Goal: Task Accomplishment & Management: Use online tool/utility

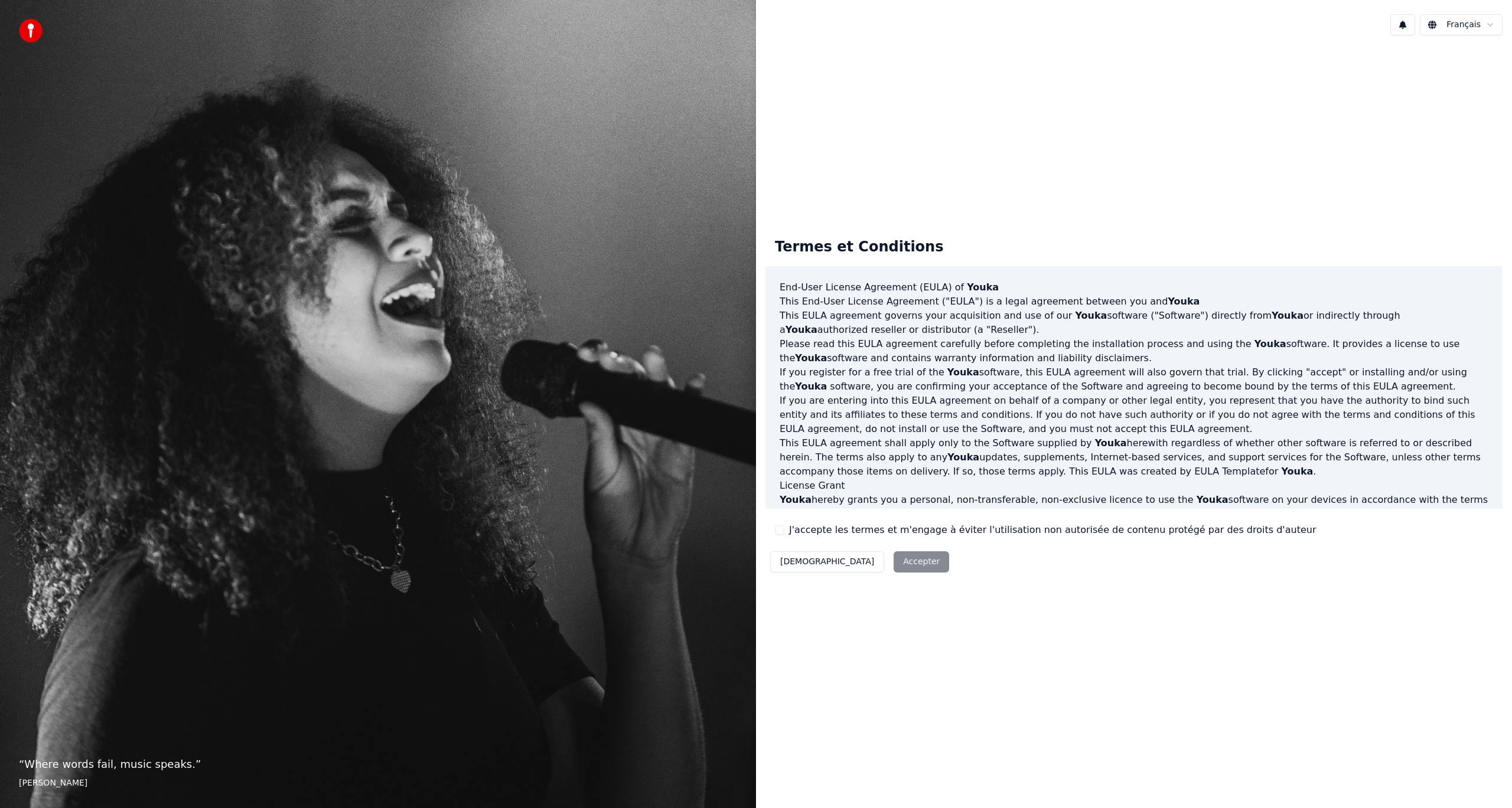
click at [862, 568] on div "Décliner Accepter" at bounding box center [859, 562] width 188 height 31
click at [782, 525] on button "J'accepte les termes et m'engage à éviter l'utilisation non autorisée de conten…" at bounding box center [780, 530] width 10 height 10
click at [894, 560] on button "Accepter" at bounding box center [921, 562] width 55 height 21
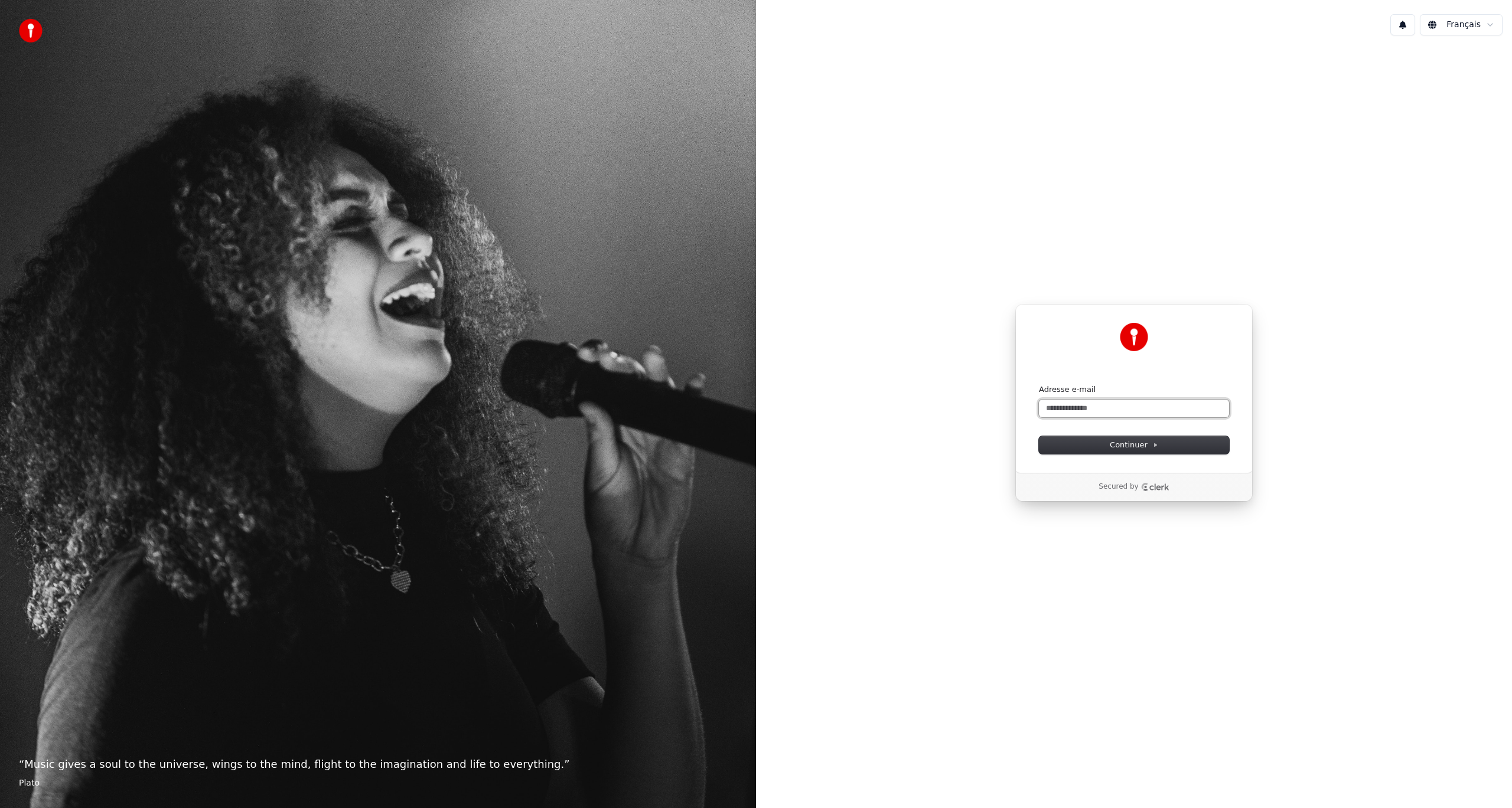
click at [1137, 405] on input "Adresse e-mail" at bounding box center [1134, 409] width 190 height 18
click at [1130, 443] on span "Continuer" at bounding box center [1134, 446] width 48 height 11
type input "**********"
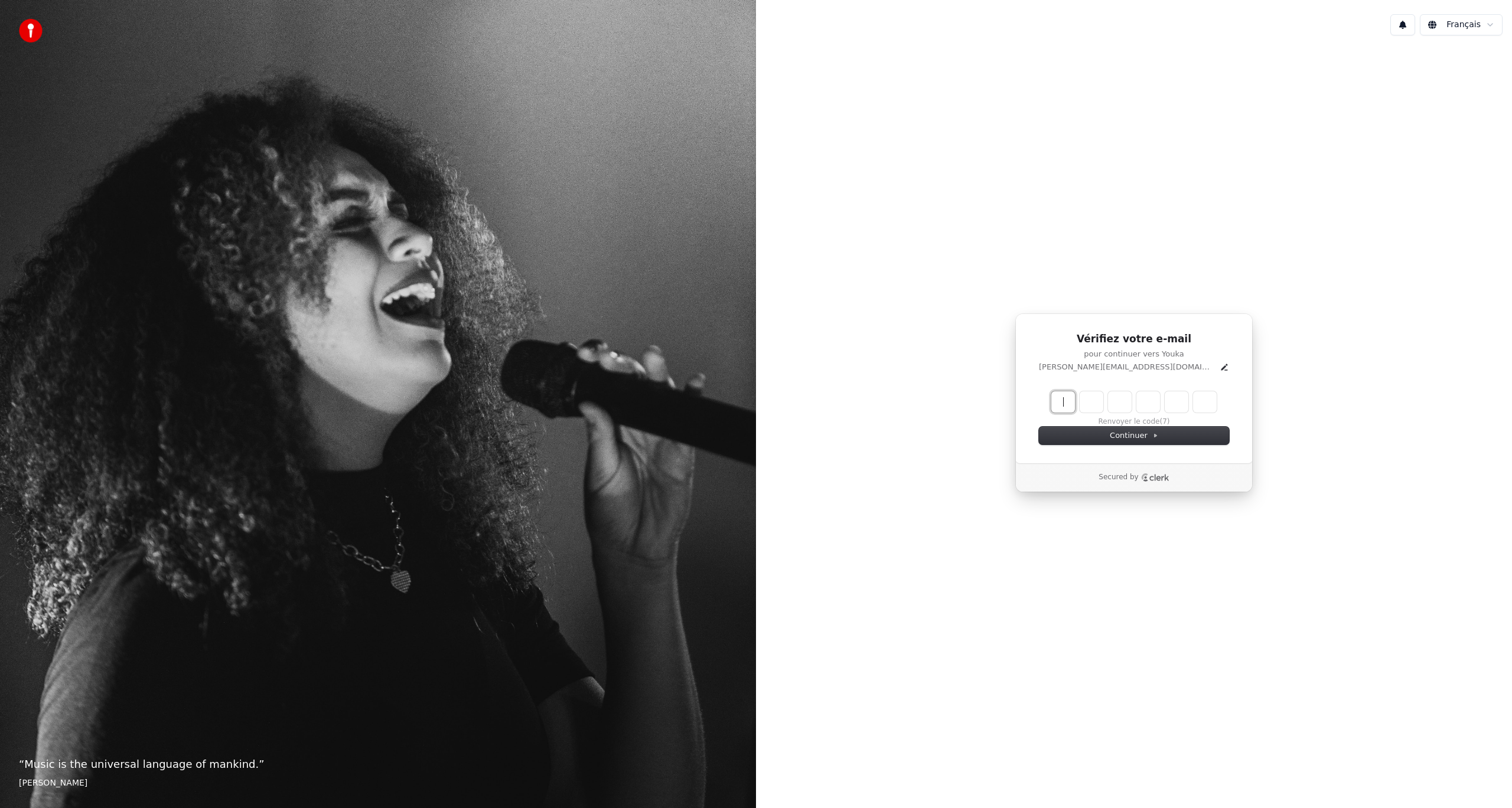
click at [1066, 396] on input "Enter verification code" at bounding box center [1145, 402] width 189 height 21
type input "******"
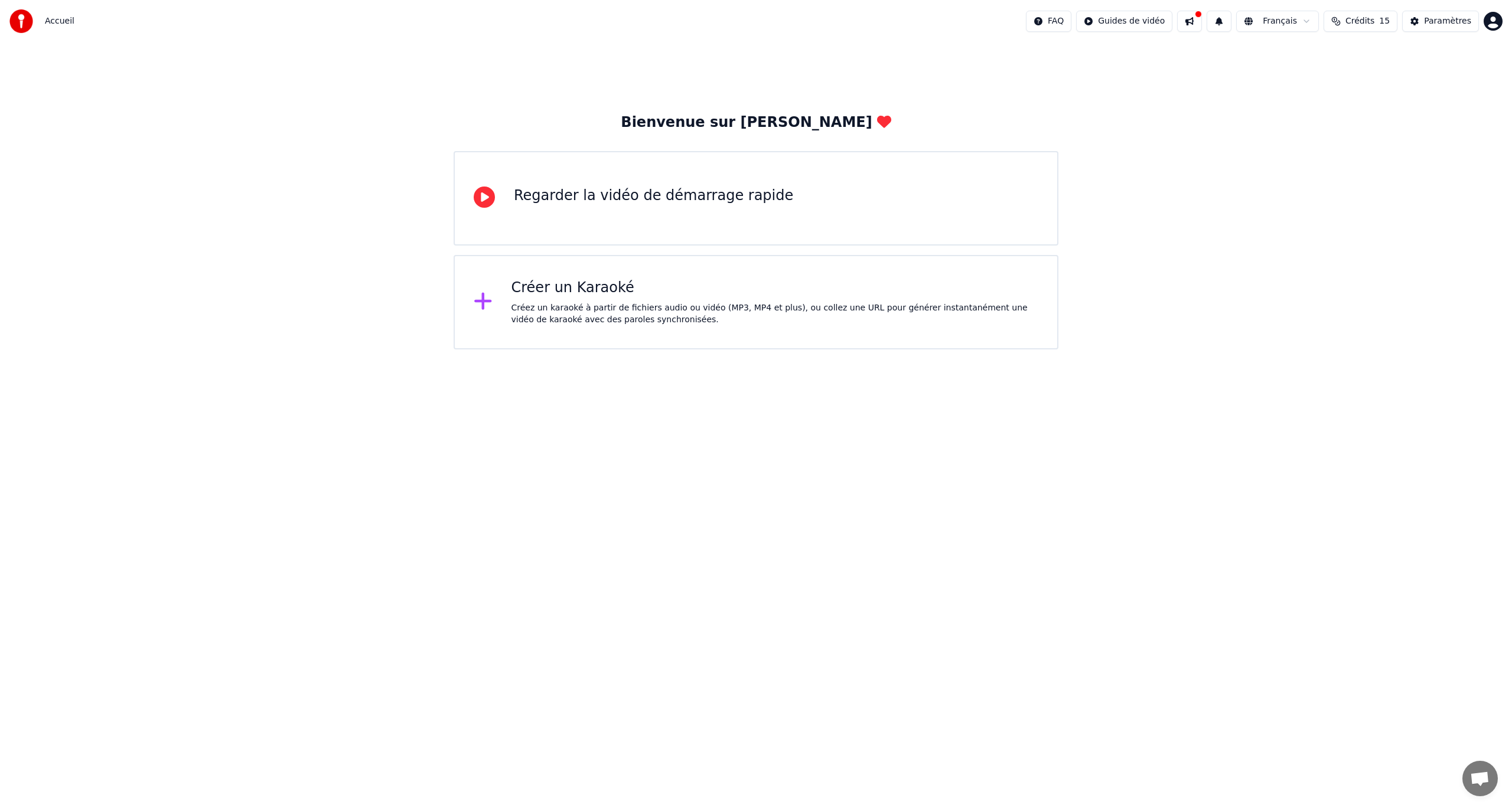
click at [580, 295] on div "Créer un Karaoké" at bounding box center [775, 288] width 528 height 19
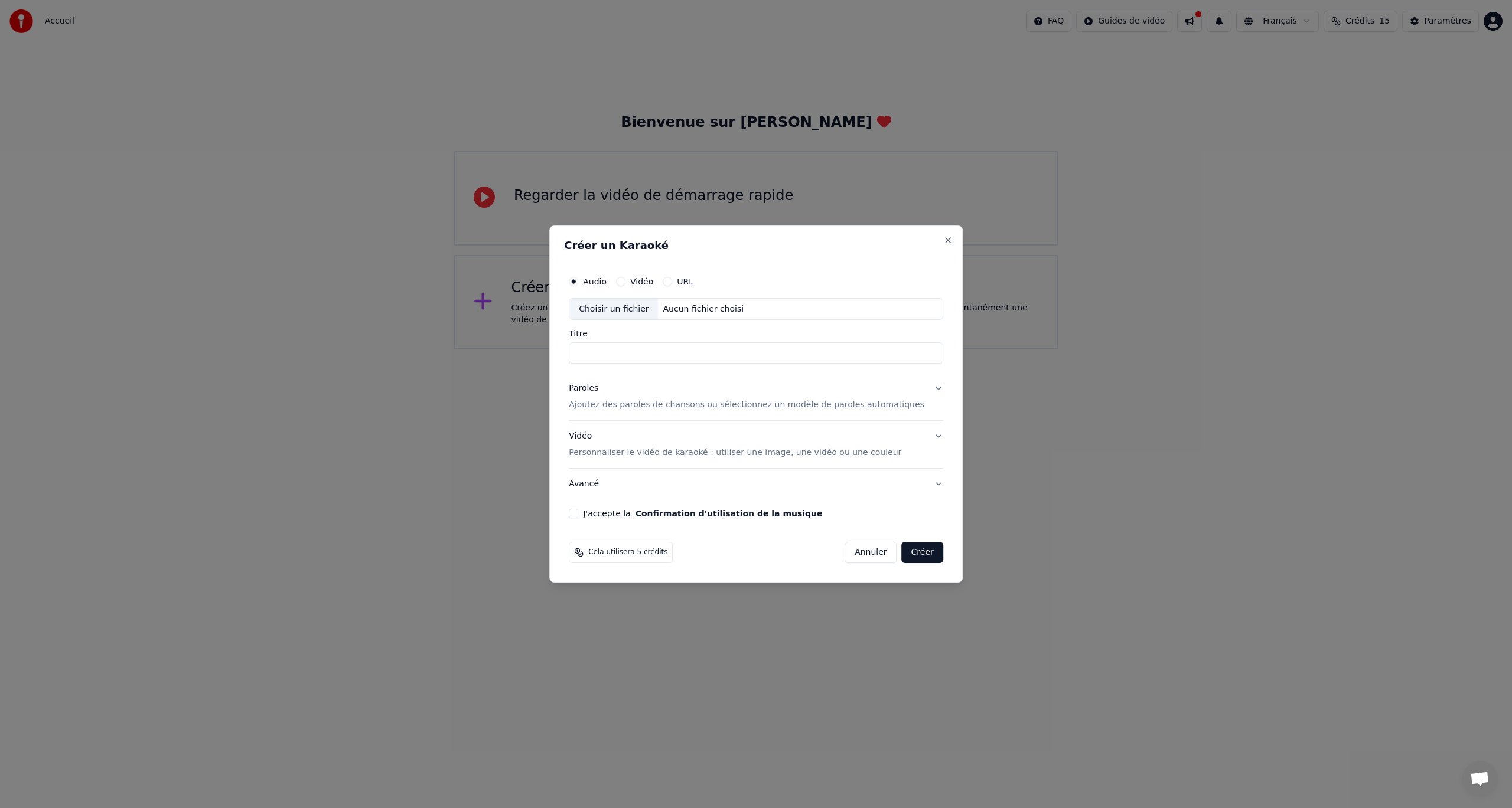
click at [857, 554] on button "Annuler" at bounding box center [870, 552] width 52 height 21
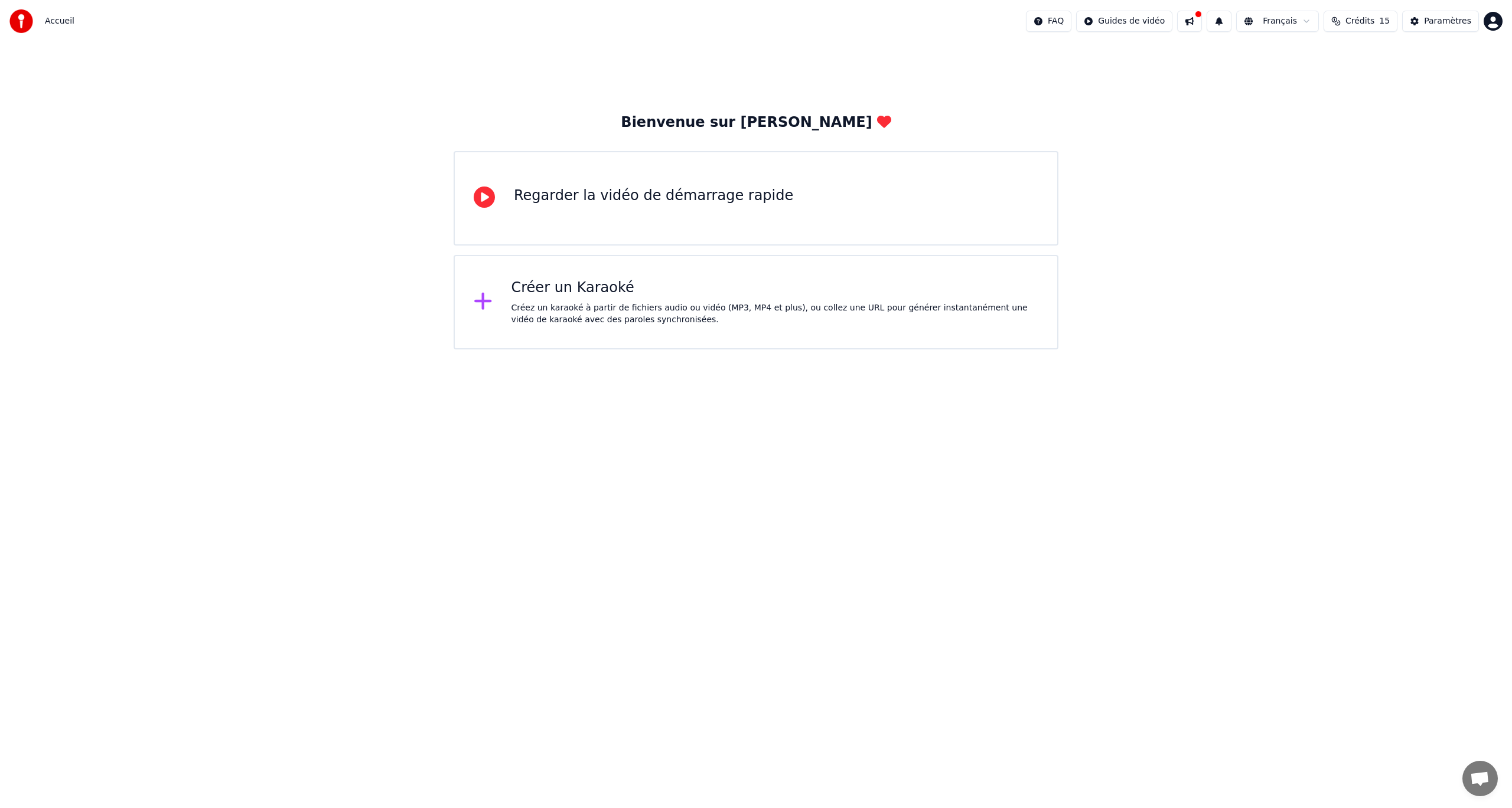
click at [649, 199] on div "Regarder la vidéo de démarrage rapide" at bounding box center [653, 196] width 279 height 19
